Goal: Task Accomplishment & Management: Manage account settings

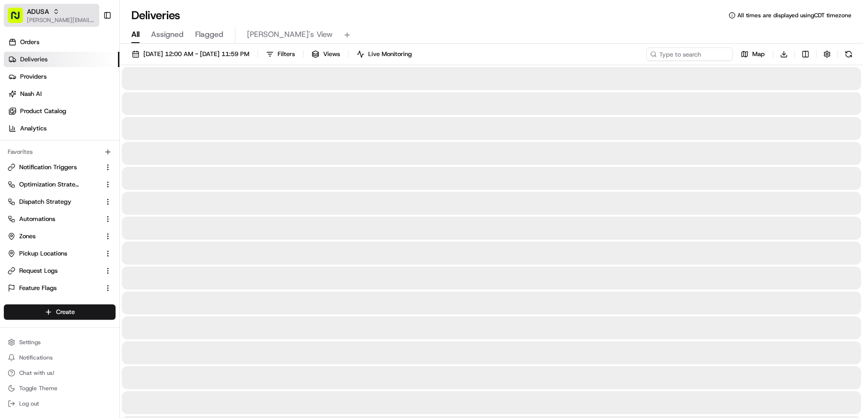
click at [55, 10] on icon "button" at bounding box center [56, 9] width 3 height 1
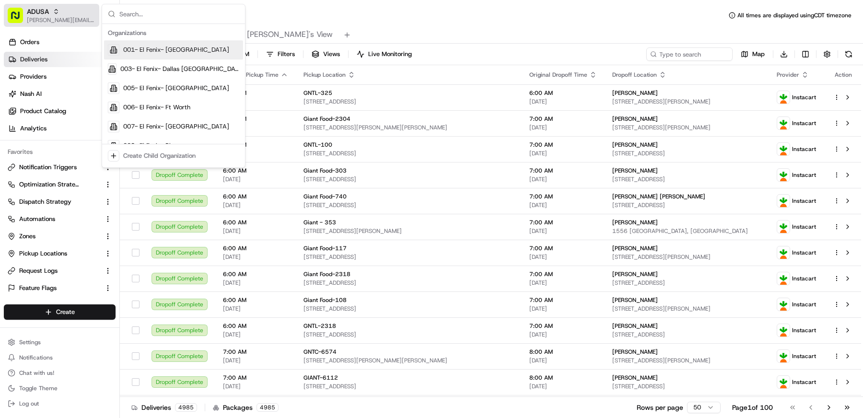
type input "t"
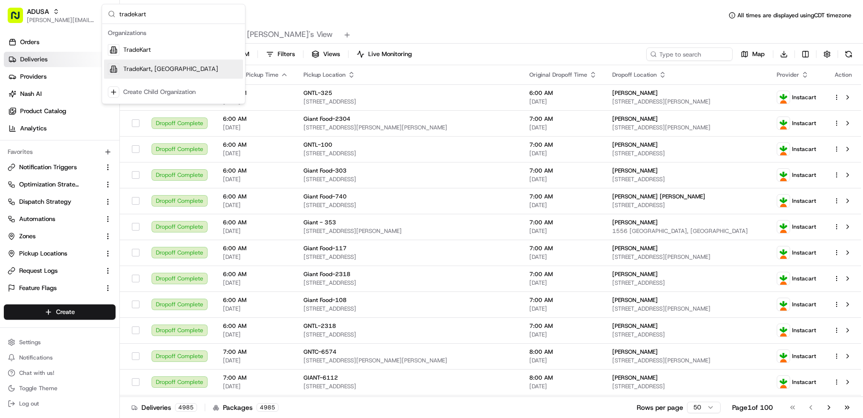
type input "tradekart"
drag, startPoint x: 153, startPoint y: 68, endPoint x: 153, endPoint y: 45, distance: 22.6
click at [153, 45] on div "TradeKart TradeKart, [GEOGRAPHIC_DATA]" at bounding box center [173, 59] width 139 height 38
click at [173, 47] on div "TradeKart" at bounding box center [173, 49] width 139 height 19
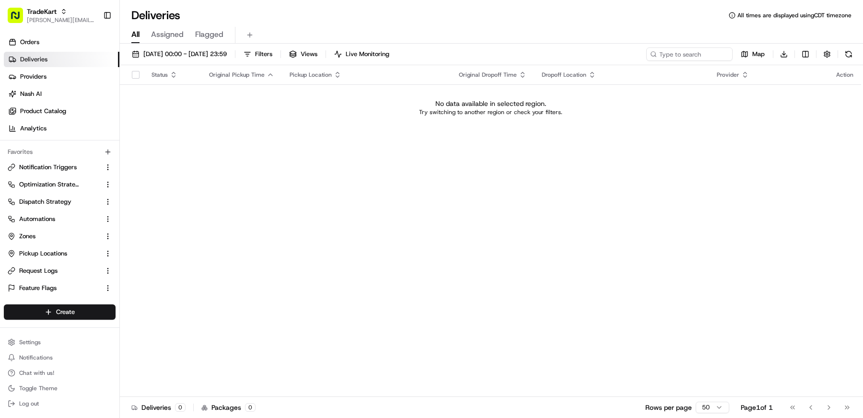
click at [313, 15] on div "Deliveries All times are displayed using CDT timezone" at bounding box center [491, 15] width 743 height 15
click at [31, 337] on button "Settings" at bounding box center [60, 342] width 112 height 13
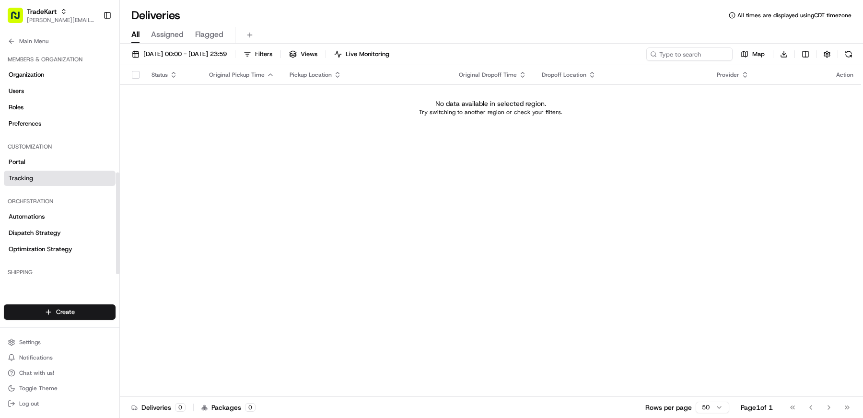
scroll to position [276, 0]
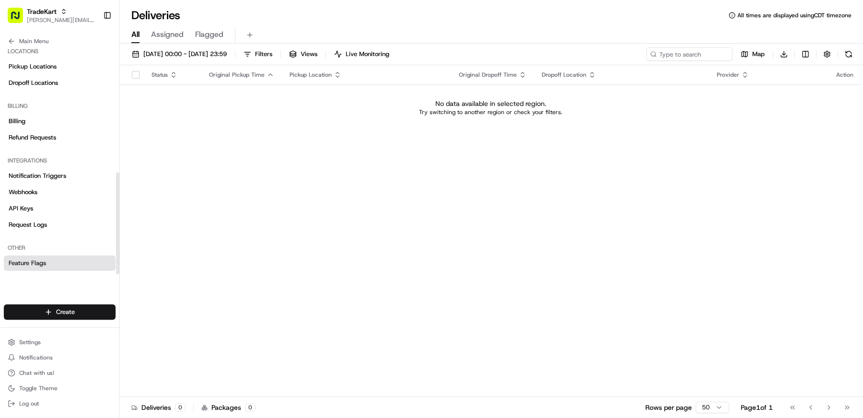
click at [55, 260] on link "Feature Flags" at bounding box center [60, 263] width 112 height 15
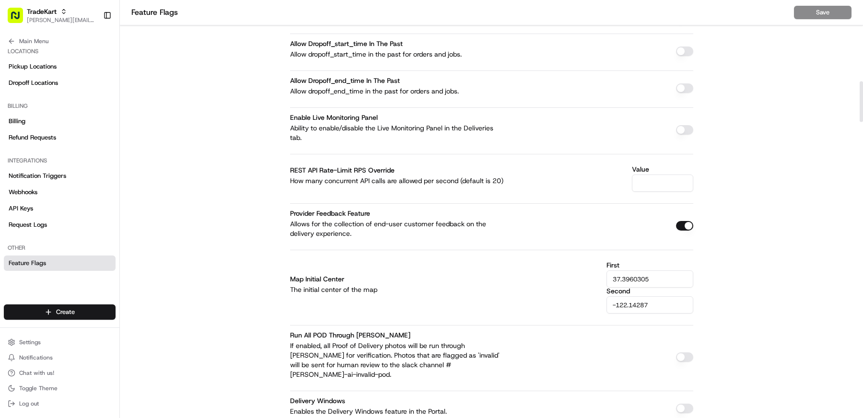
scroll to position [840, 0]
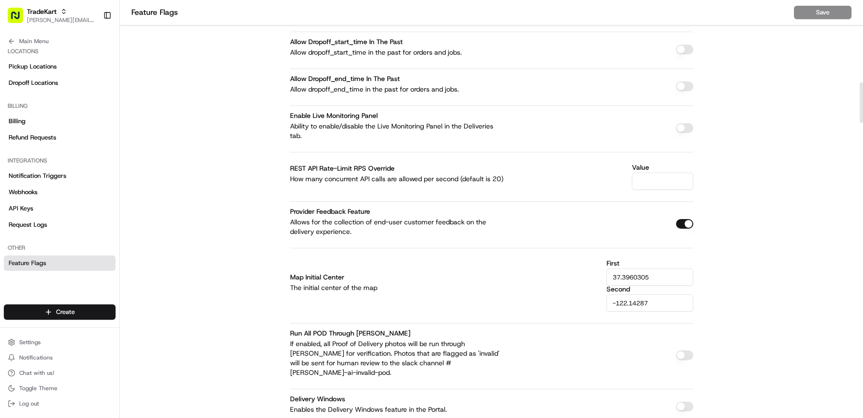
click at [683, 125] on button "button" at bounding box center [684, 128] width 17 height 10
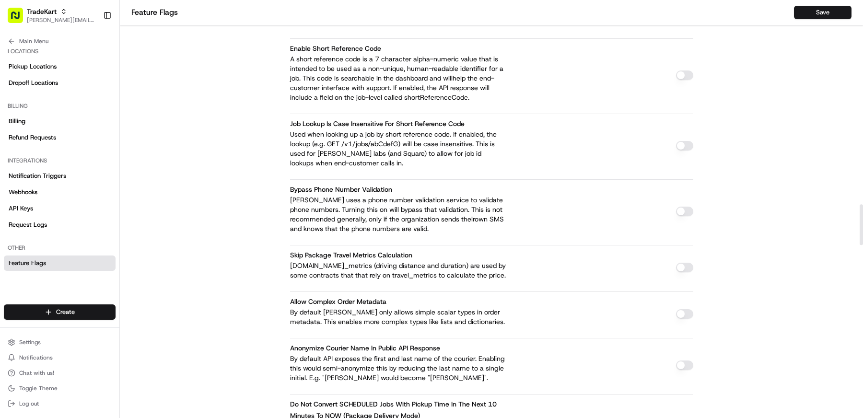
scroll to position [2217, 0]
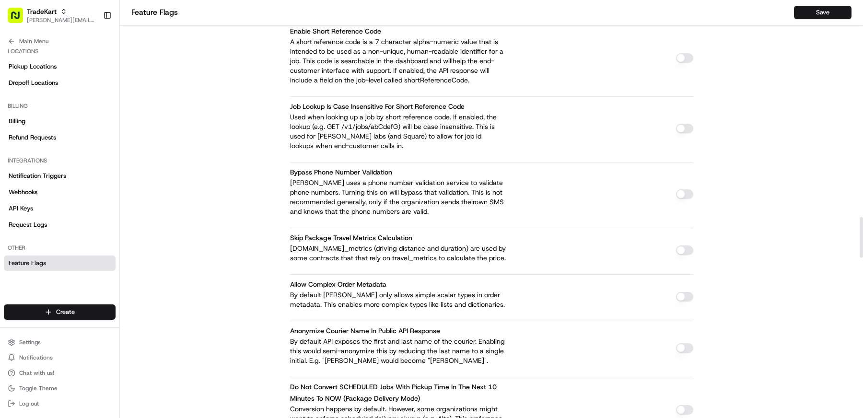
click at [685, 189] on button "button" at bounding box center [684, 194] width 17 height 10
click at [683, 189] on button "button" at bounding box center [684, 194] width 17 height 10
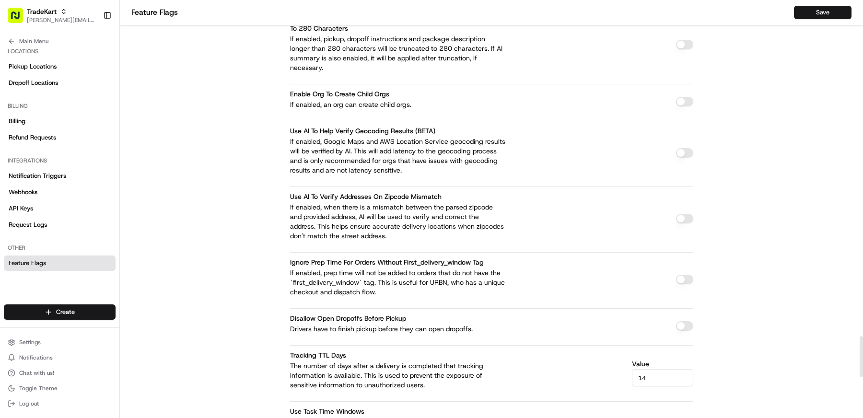
scroll to position [3434, 0]
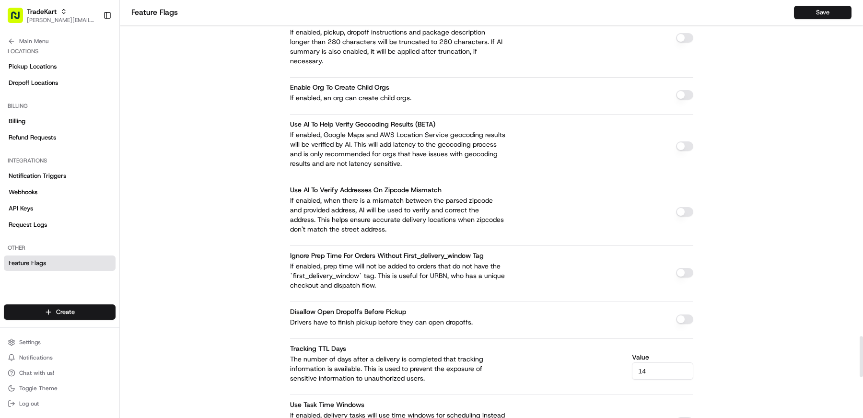
click at [684, 417] on button "button" at bounding box center [684, 422] width 17 height 10
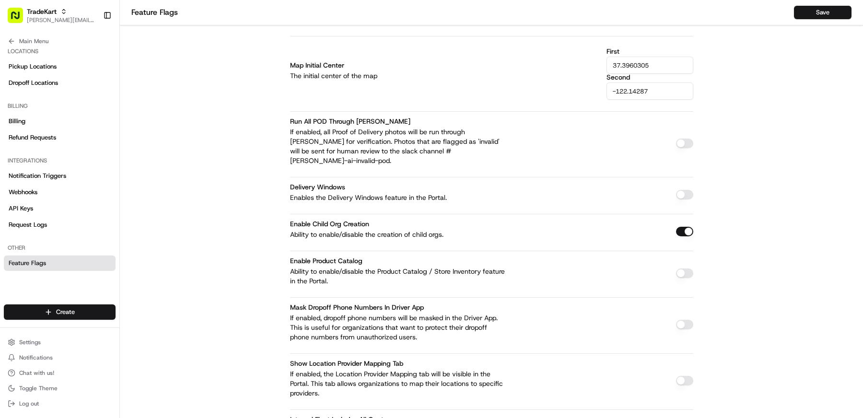
scroll to position [3271, 0]
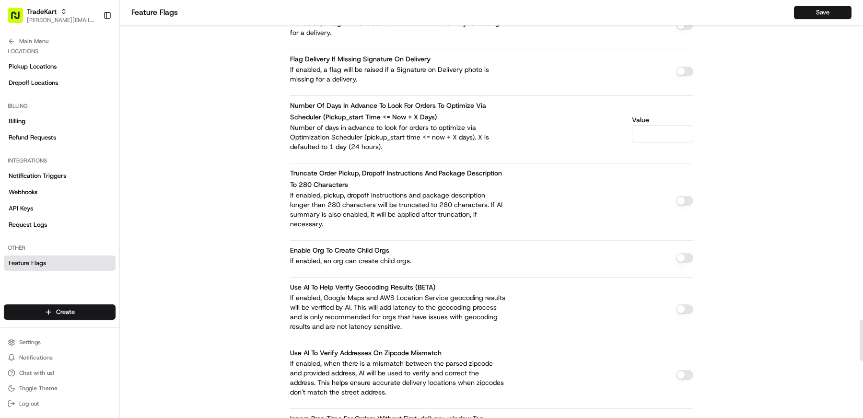
click at [682, 253] on button "button" at bounding box center [684, 258] width 17 height 10
click at [806, 12] on button "Save" at bounding box center [823, 12] width 58 height 13
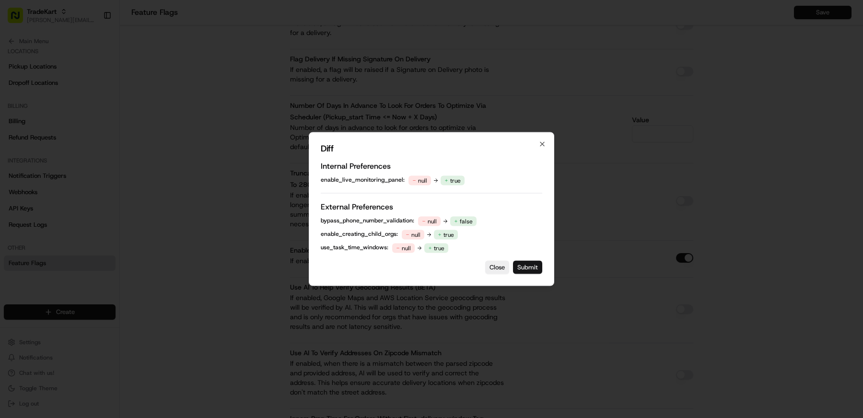
click at [530, 270] on button "Submit" at bounding box center [527, 267] width 29 height 13
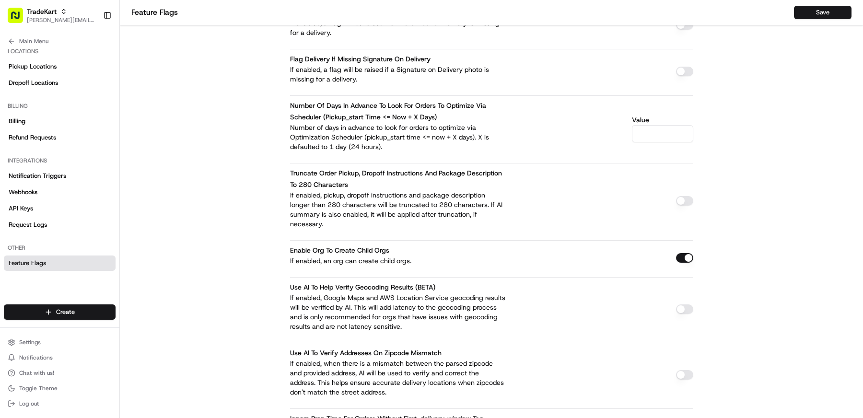
click at [58, 24] on button "TradeKart [EMAIL_ADDRESS][DOMAIN_NAME]" at bounding box center [51, 15] width 95 height 23
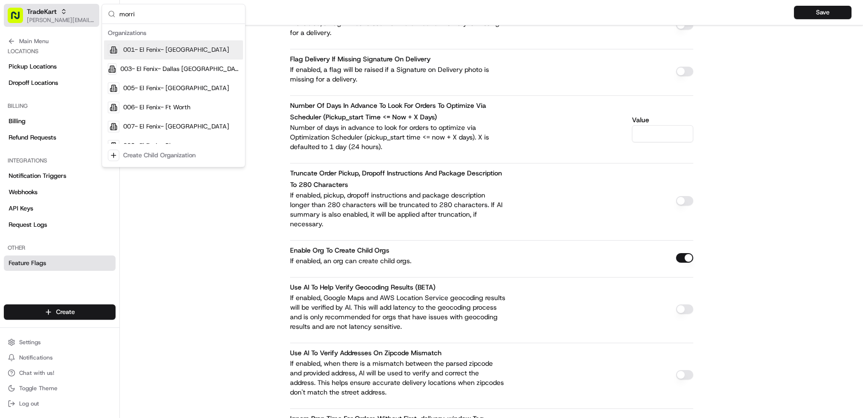
type input "[PERSON_NAME]"
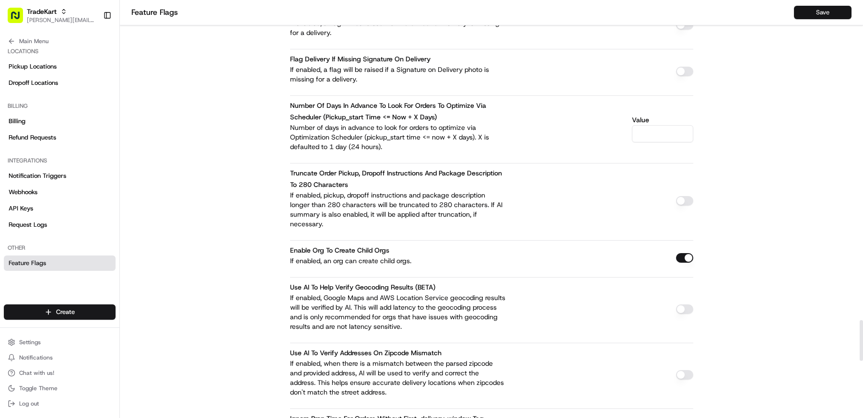
click at [837, 12] on button "Save" at bounding box center [823, 12] width 58 height 13
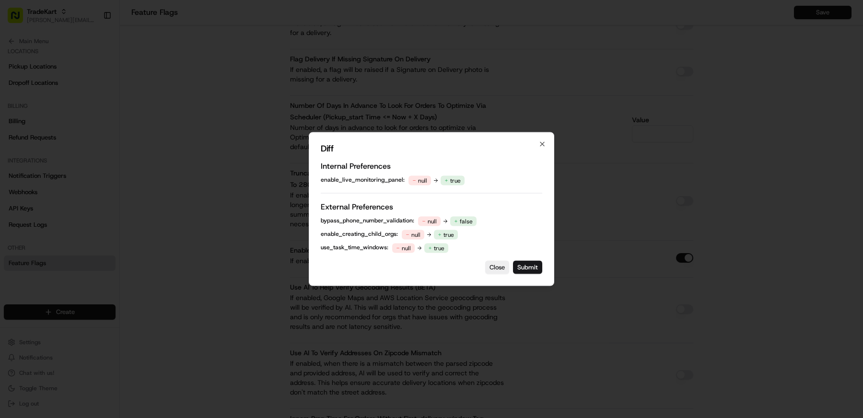
click at [530, 274] on div "Diff Internal Preferences enable_live_monitoring_panel : null true External Pre…" at bounding box center [432, 209] width 246 height 154
click at [531, 268] on button "Submit" at bounding box center [527, 267] width 29 height 13
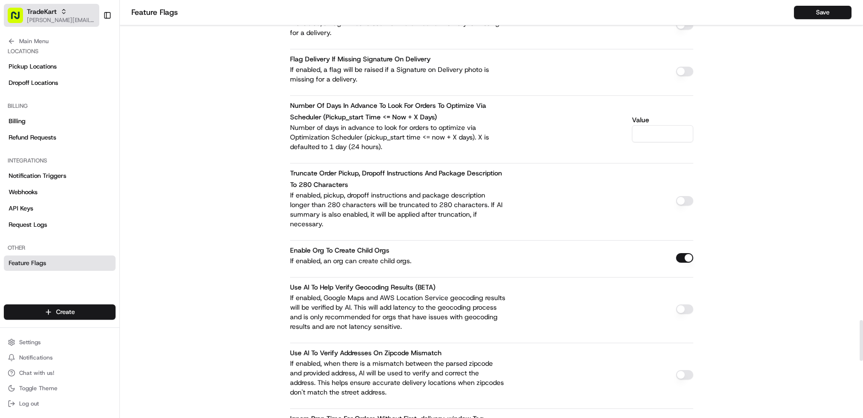
click at [56, 16] on span "TradeKart" at bounding box center [42, 12] width 30 height 10
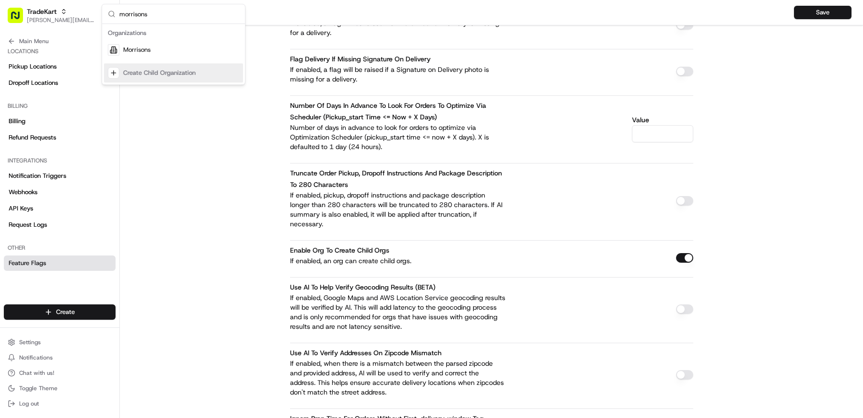
type input "morrisons"
click at [142, 51] on span "Morrisons" at bounding box center [136, 50] width 27 height 9
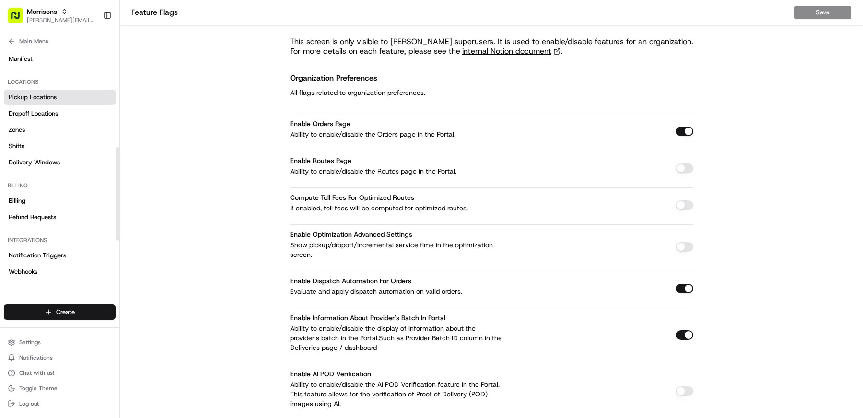
scroll to position [246, 0]
click at [60, 249] on link "Notification Triggers" at bounding box center [60, 254] width 112 height 15
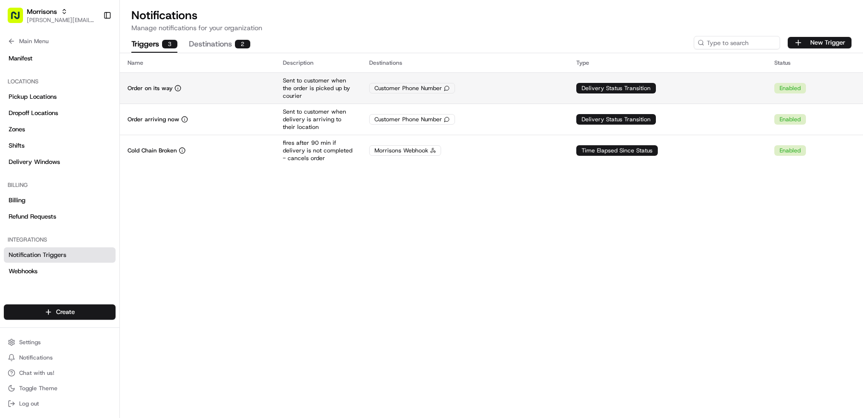
click at [473, 81] on td "Customer Phone Number" at bounding box center [465, 87] width 207 height 31
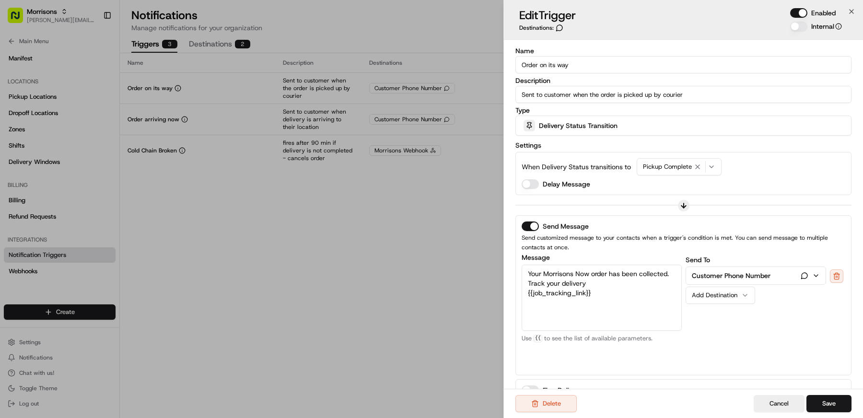
drag, startPoint x: 604, startPoint y: 291, endPoint x: 499, endPoint y: 267, distance: 107.7
click at [499, 267] on body "Morrisons [EMAIL_ADDRESS][DOMAIN_NAME] Toggle Sidebar Orders Deliveries Provide…" at bounding box center [431, 209] width 863 height 418
paste textarea "{{[DOMAIN_NAME]}} is arriving soon with your Morrisons Now order. We appreciate…"
type textarea "{{[DOMAIN_NAME]}} is arriving soon with your Morrisons Now order. We appreciate…"
click at [778, 407] on button "Cancel" at bounding box center [779, 403] width 51 height 17
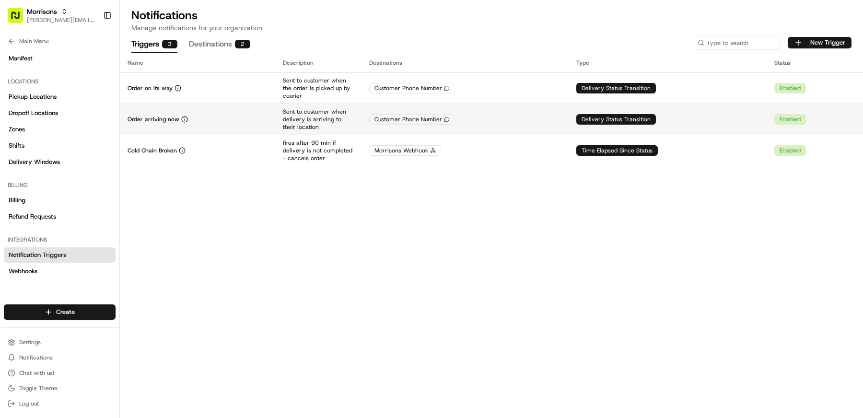
click at [203, 107] on td "Order arriving now" at bounding box center [197, 119] width 155 height 31
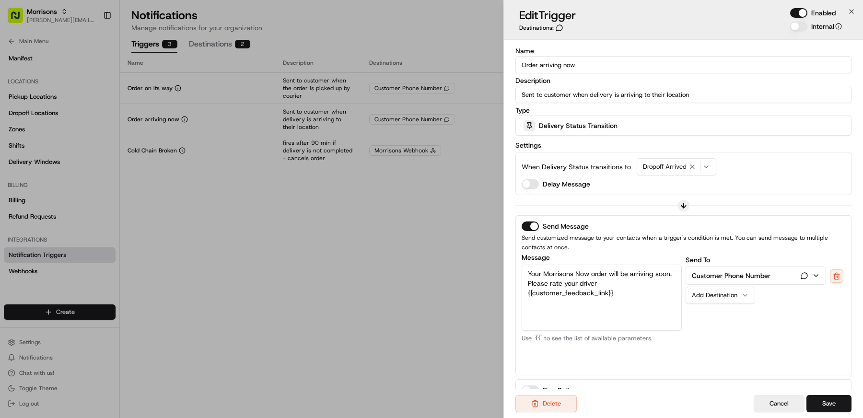
drag, startPoint x: 644, startPoint y: 292, endPoint x: 474, endPoint y: 259, distance: 173.5
click at [474, 259] on body "Morrisons [EMAIL_ADDRESS][DOMAIN_NAME] Toggle Sidebar Orders Deliveries Provide…" at bounding box center [431, 209] width 863 height 418
paste textarea "{{[DOMAIN_NAME]}} is arriving soon with your Morrisons Now order. We appreciate…"
type textarea "{{[DOMAIN_NAME]}} is arriving soon with your Morrisons Now order. We appreciate…"
click at [835, 400] on button "Save" at bounding box center [829, 403] width 45 height 17
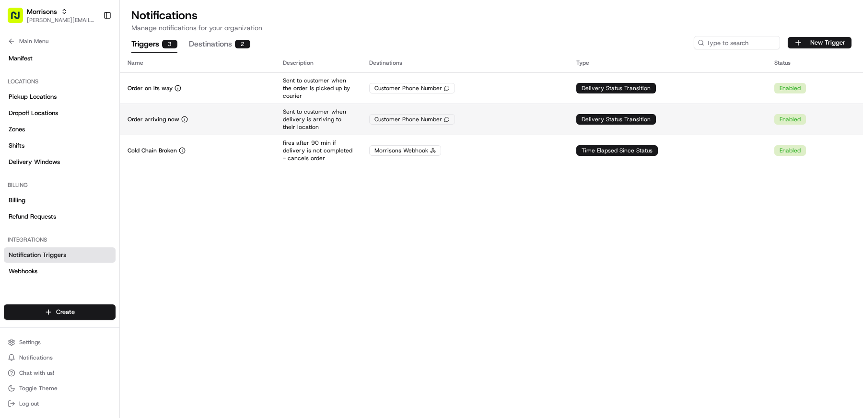
click at [219, 128] on td "Order arriving now" at bounding box center [197, 119] width 155 height 31
